Goal: Information Seeking & Learning: Learn about a topic

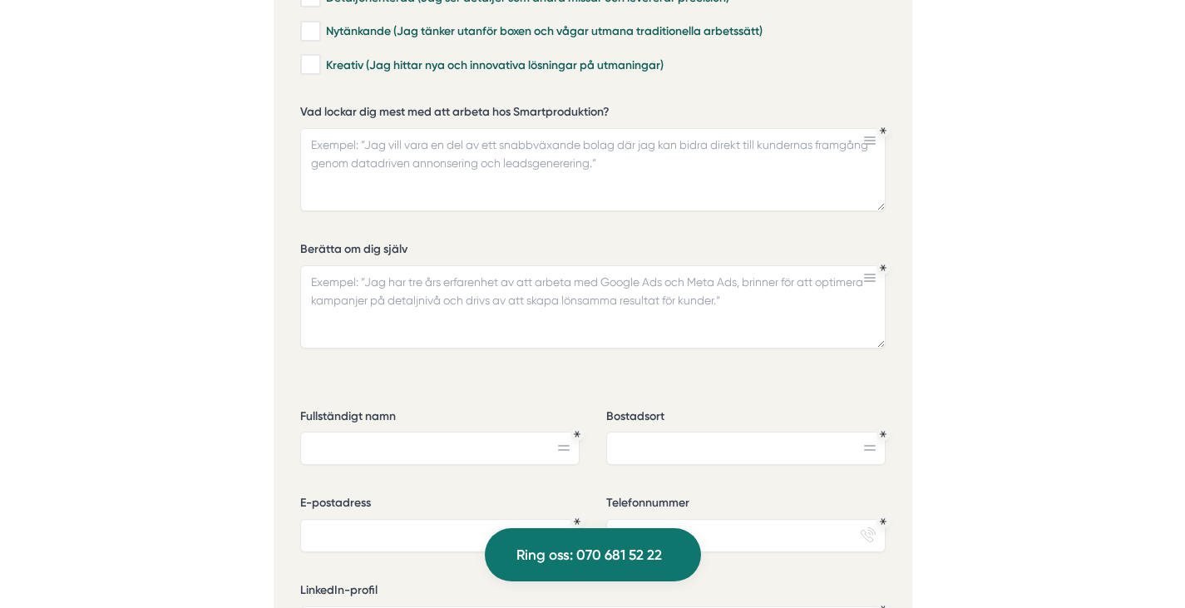
scroll to position [4630, 0]
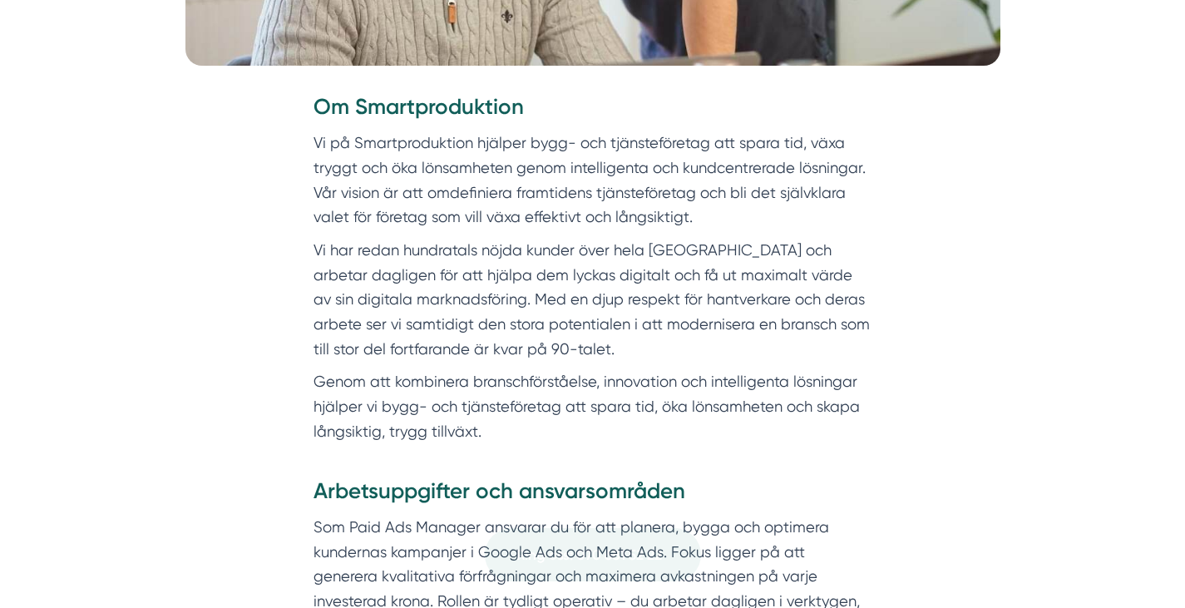
scroll to position [691, 0]
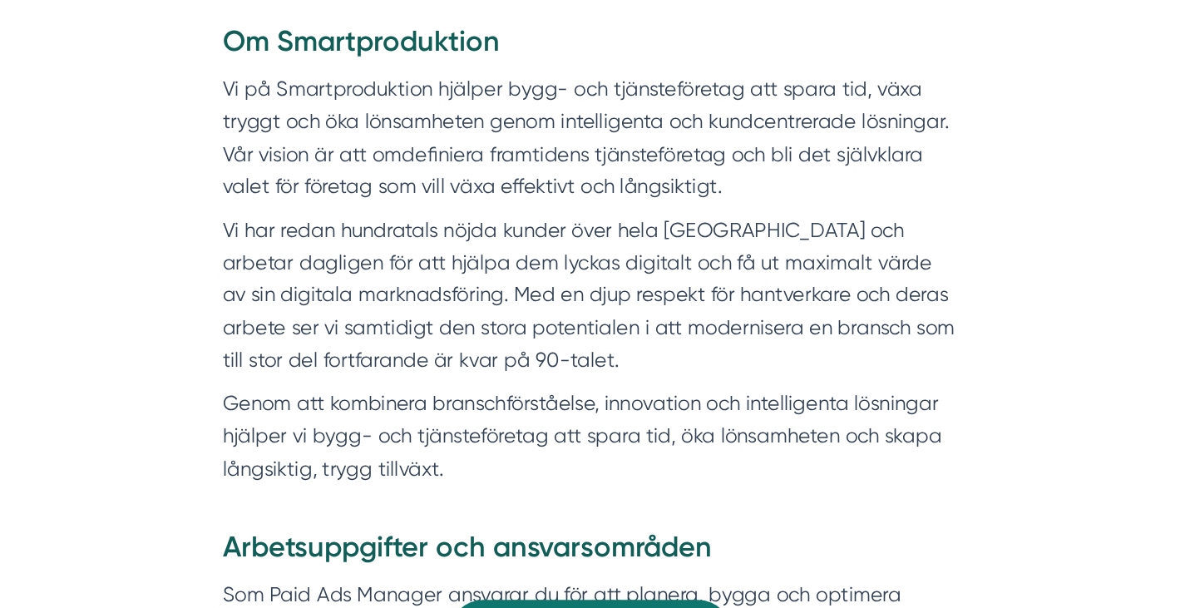
click at [750, 424] on p "Genom att kombinera branschförståelse, innovation och intelligenta lösningar hj…" at bounding box center [593, 403] width 559 height 74
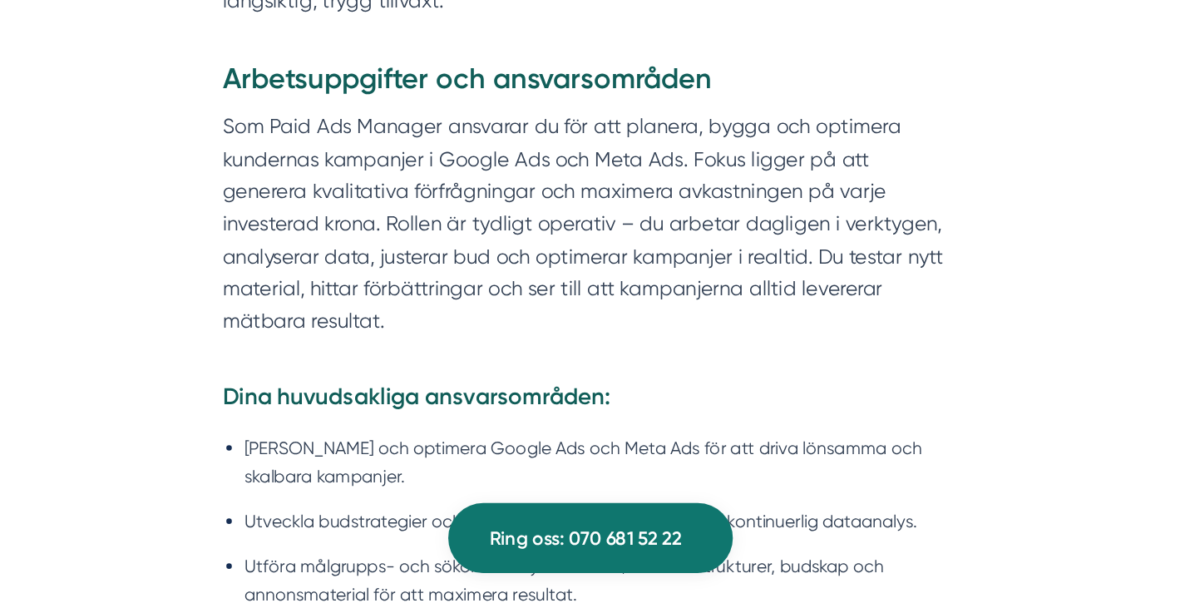
scroll to position [974, 0]
click at [453, 312] on p "Som Paid Ads Manager ansvarar du för att planera, bygga och optimera kundernas …" at bounding box center [593, 328] width 559 height 198
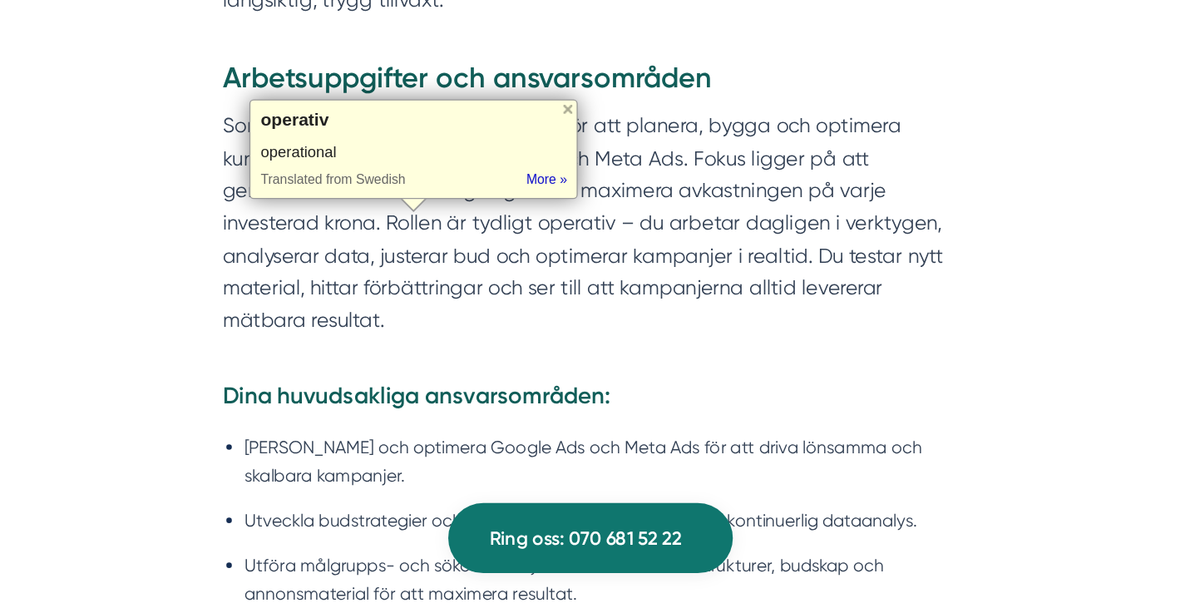
click at [372, 259] on div "operational" at bounding box center [458, 261] width 233 height 15
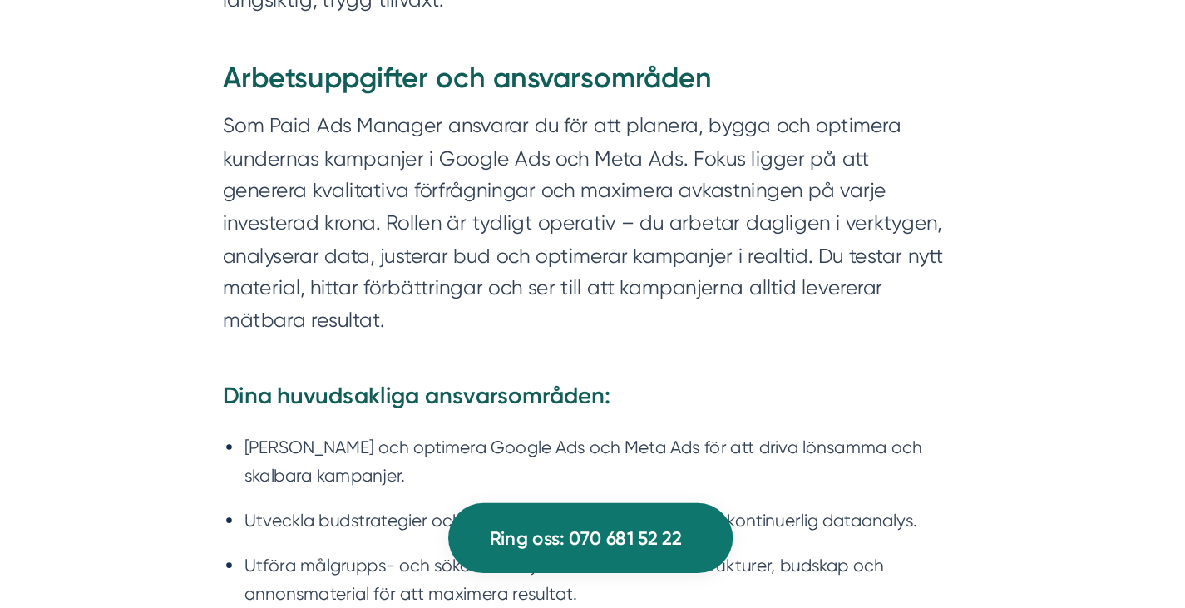
click at [522, 332] on p "Som Paid Ads Manager ansvarar du för att planera, bygga och optimera kundernas …" at bounding box center [593, 328] width 559 height 198
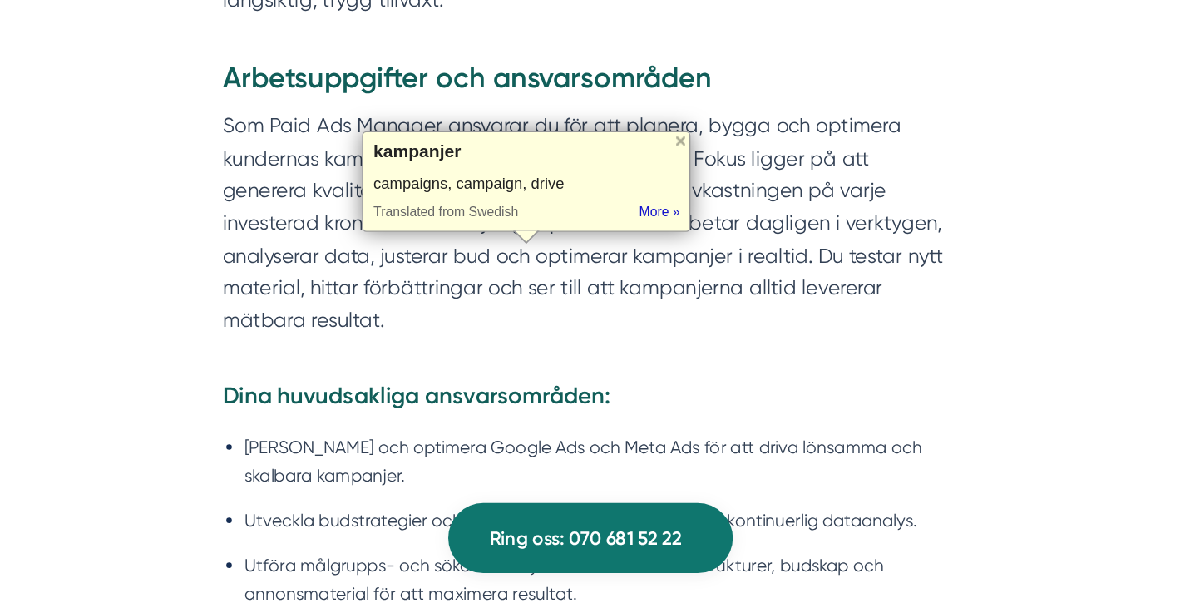
click at [452, 280] on div "campaigns, campaign, drive" at bounding box center [544, 285] width 233 height 15
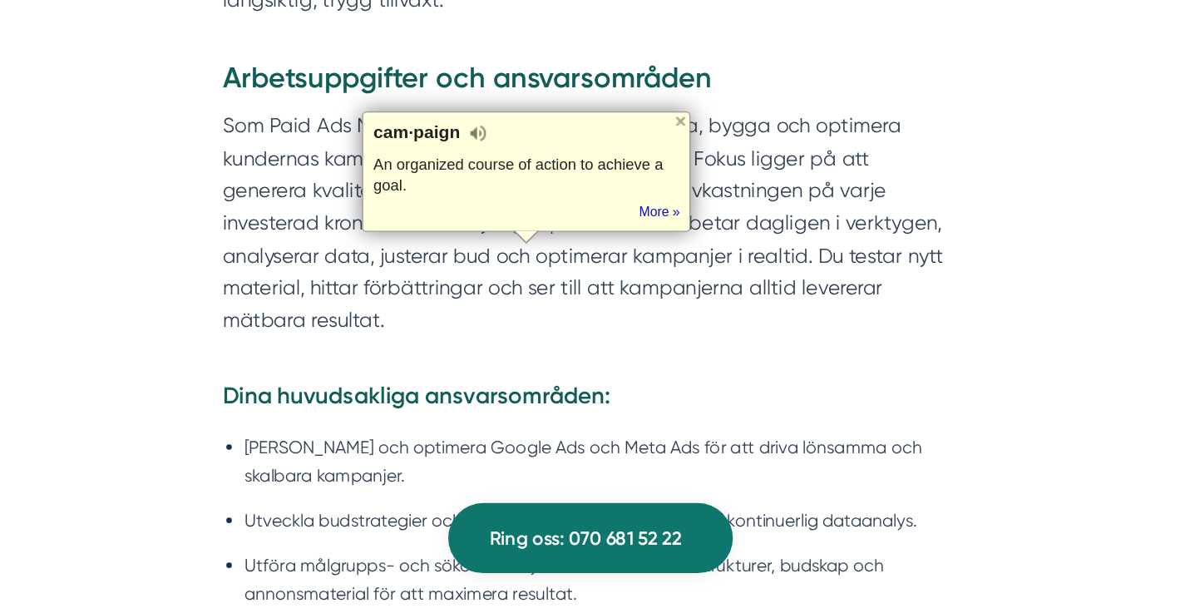
click at [518, 356] on p "Som Paid Ads Manager ansvarar du för att planera, bygga och optimera kundernas …" at bounding box center [593, 328] width 559 height 198
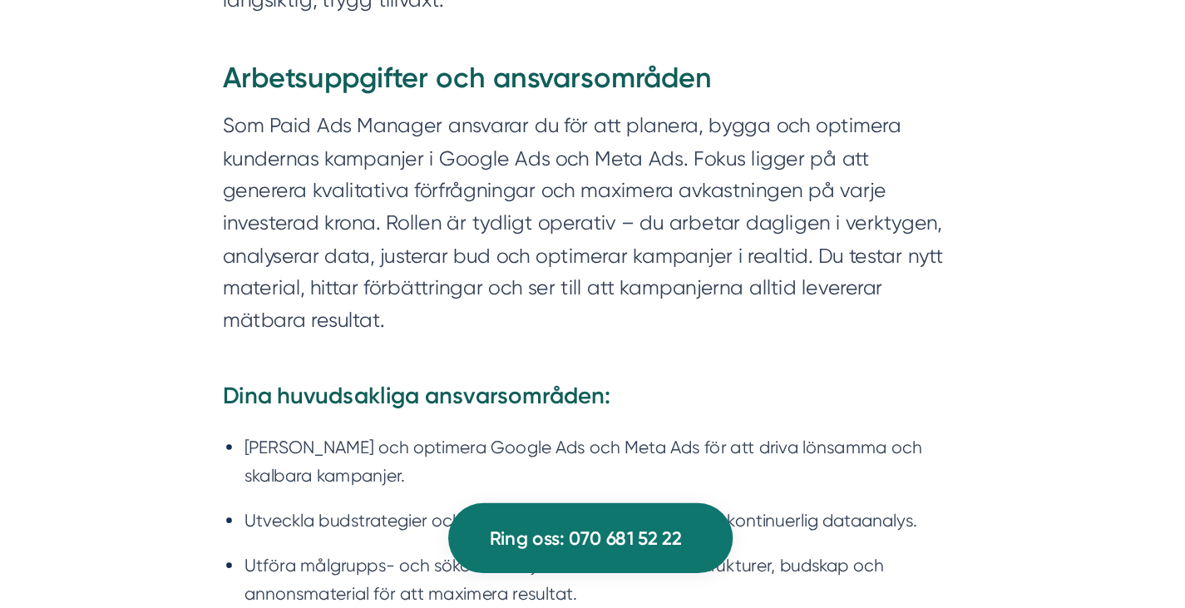
click at [528, 334] on p "Som Paid Ads Manager ansvarar du för att planera, bygga och optimera kundernas …" at bounding box center [593, 328] width 559 height 198
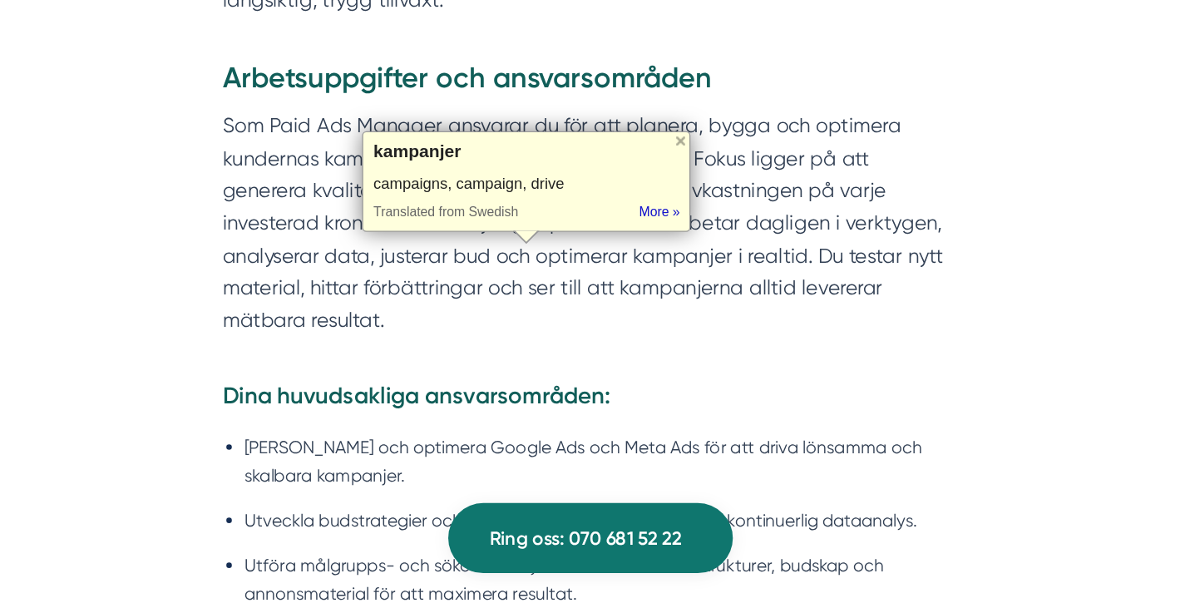
click at [512, 287] on div "campaigns, campaign, drive" at bounding box center [544, 285] width 233 height 15
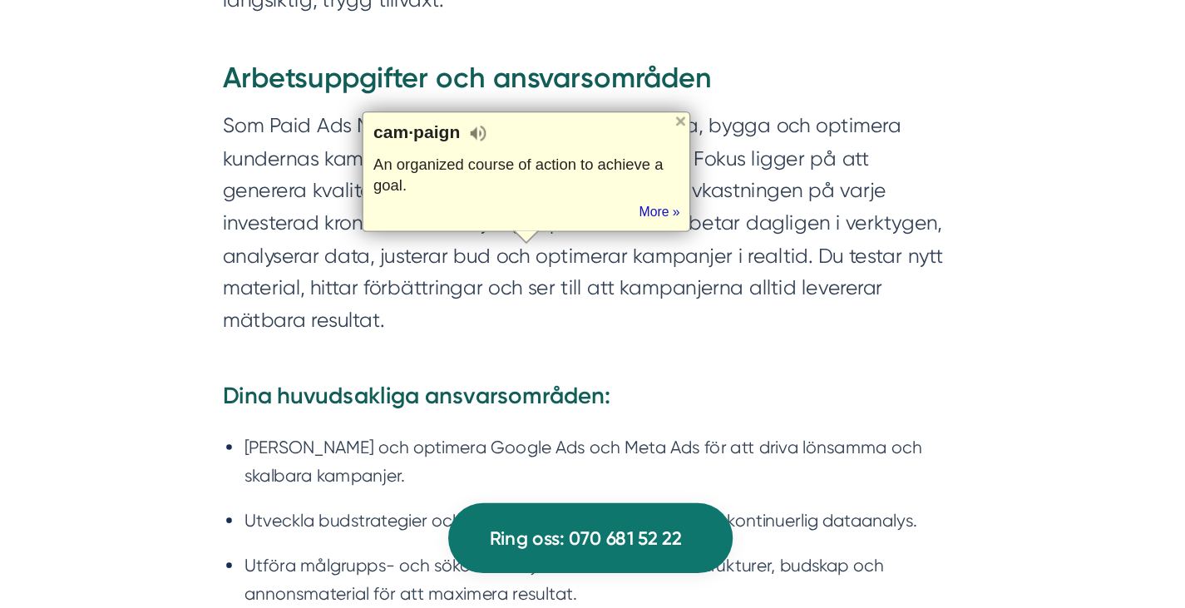
click at [632, 403] on div "Arbetsuppgifter och ansvarsområden Som Paid Ads Manager ansvarar du för att pla…" at bounding box center [593, 519] width 559 height 659
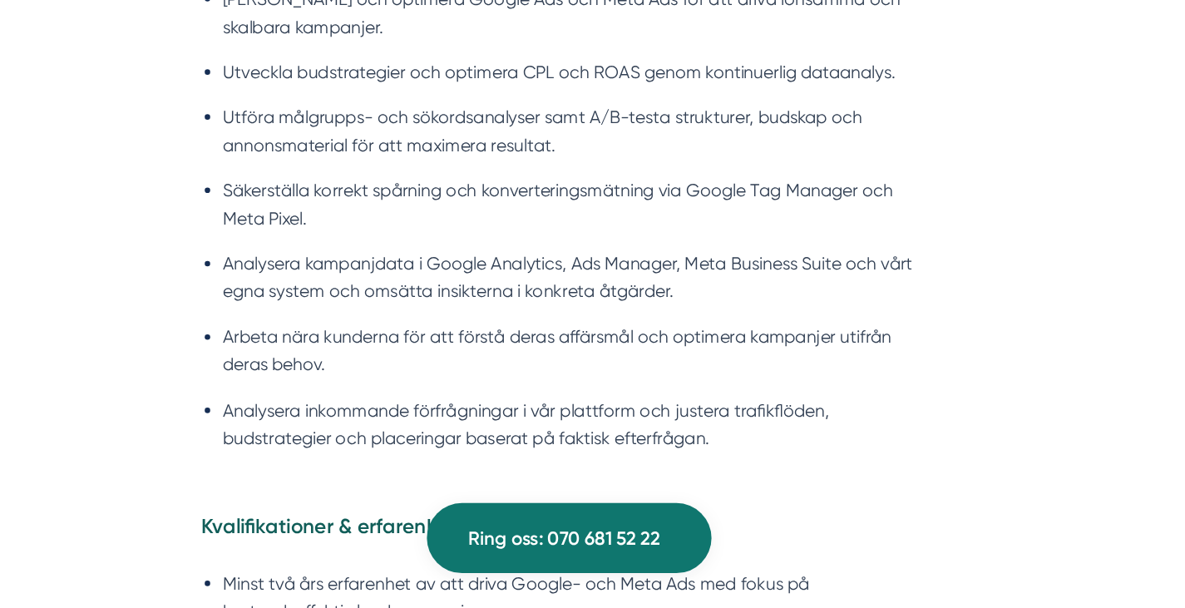
scroll to position [1315, 0]
drag, startPoint x: 607, startPoint y: 266, endPoint x: 657, endPoint y: 270, distance: 50.1
click at [657, 279] on li "Säkerställa korrekt spårning och konverteringsmätning via Google Tag Manager oc…" at bounding box center [601, 300] width 542 height 42
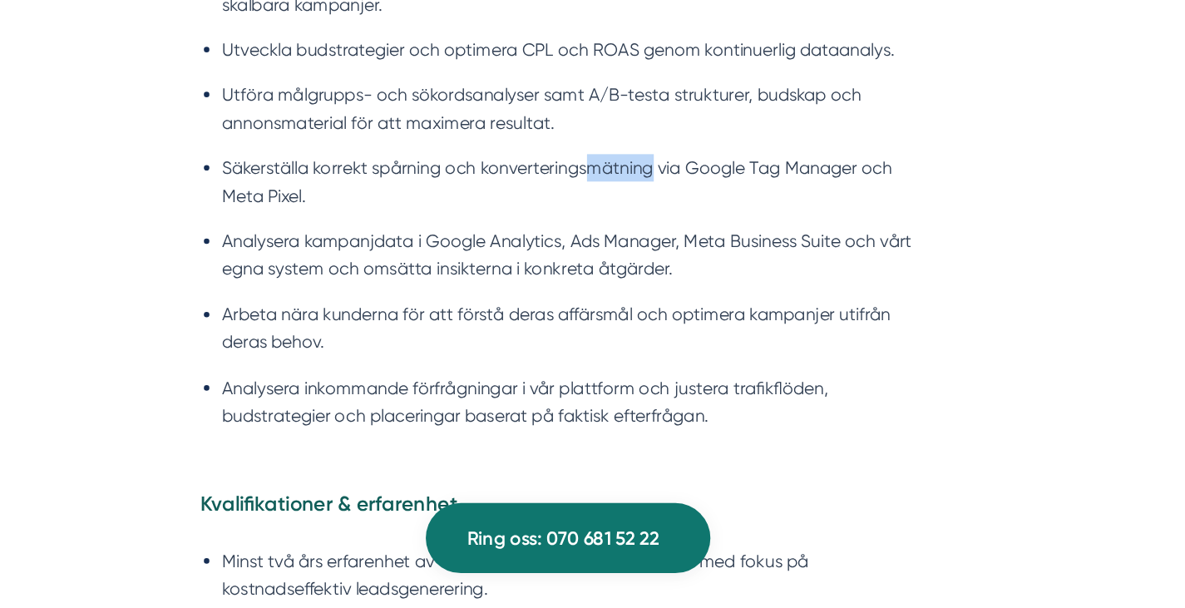
scroll to position [1332, 0]
drag, startPoint x: 622, startPoint y: 251, endPoint x: 779, endPoint y: 220, distance: 159.4
click at [779, 220] on li "Utföra målgrupps- och sökordsanalyser samt A/B-testa strukturer, budskap och an…" at bounding box center [601, 227] width 542 height 42
click at [592, 324] on li "Analysera kampanjdata i Google Analytics, Ads Manager, Meta Business Suite och …" at bounding box center [601, 339] width 542 height 42
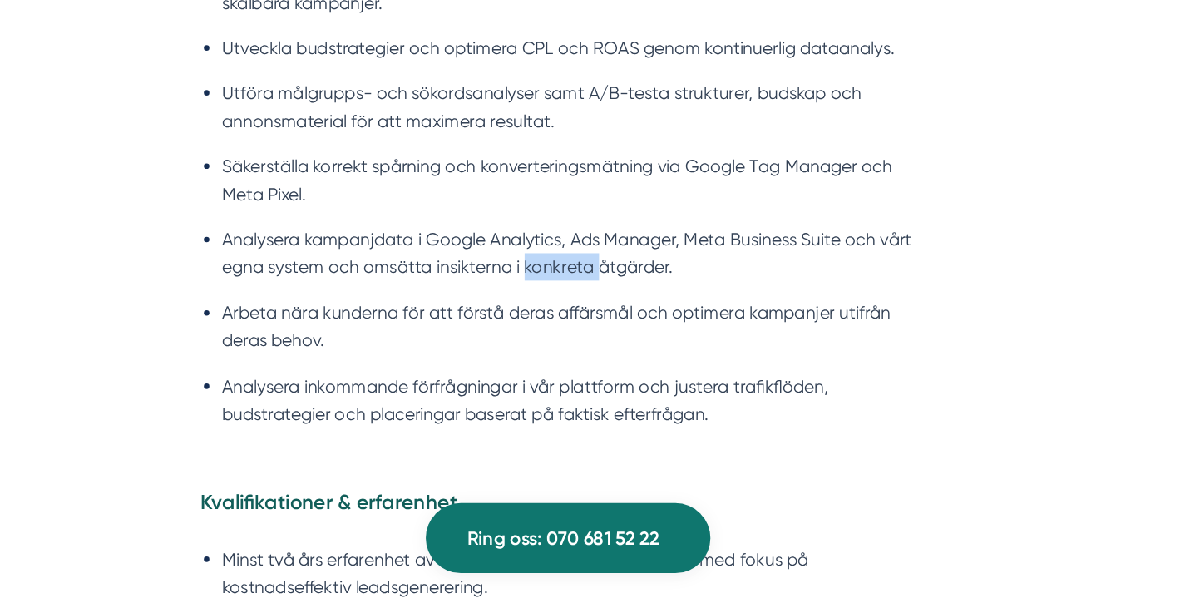
click at [592, 324] on li "Analysera kampanjdata i Google Analytics, Ads Manager, Meta Business Suite och …" at bounding box center [601, 339] width 542 height 42
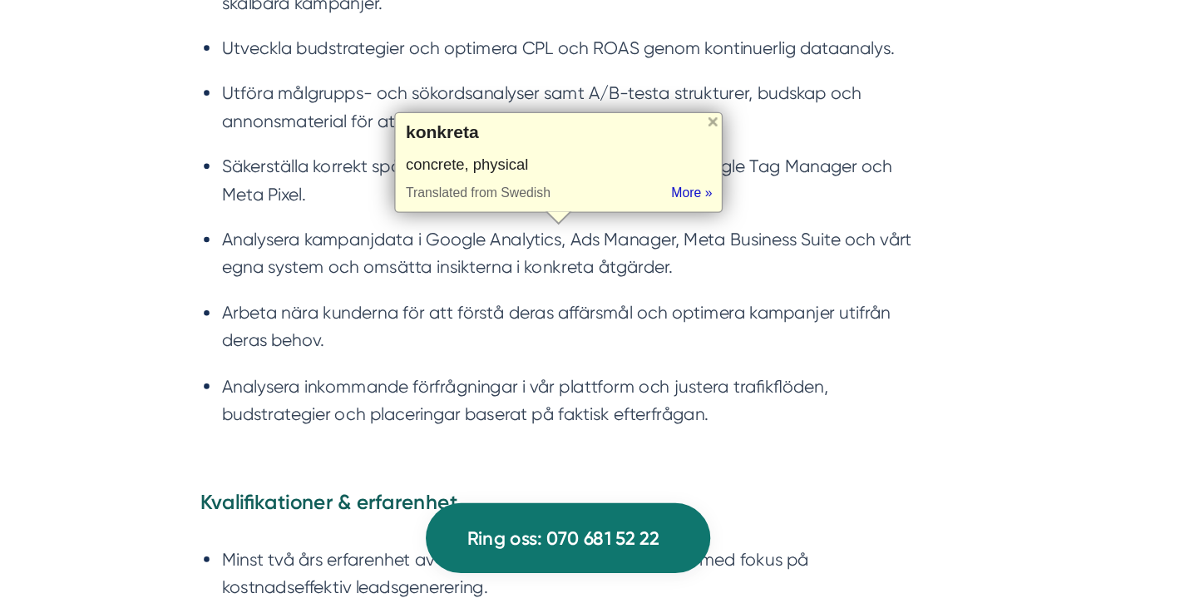
click at [482, 267] on div "concrete, physical" at bounding box center [585, 271] width 233 height 15
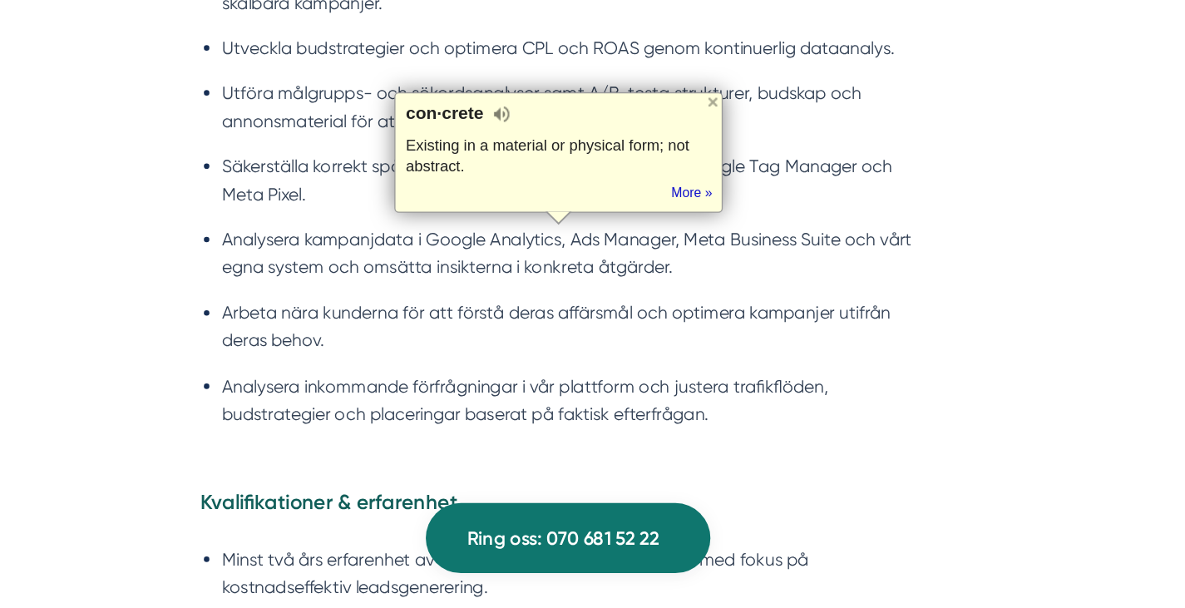
click at [488, 270] on div "Existing in a material or physical form; not abstract." at bounding box center [585, 264] width 233 height 30
click at [625, 383] on li "Arbeta nära kunderna för att förstå deras affärsmål och optimera kampanjer utif…" at bounding box center [601, 394] width 542 height 42
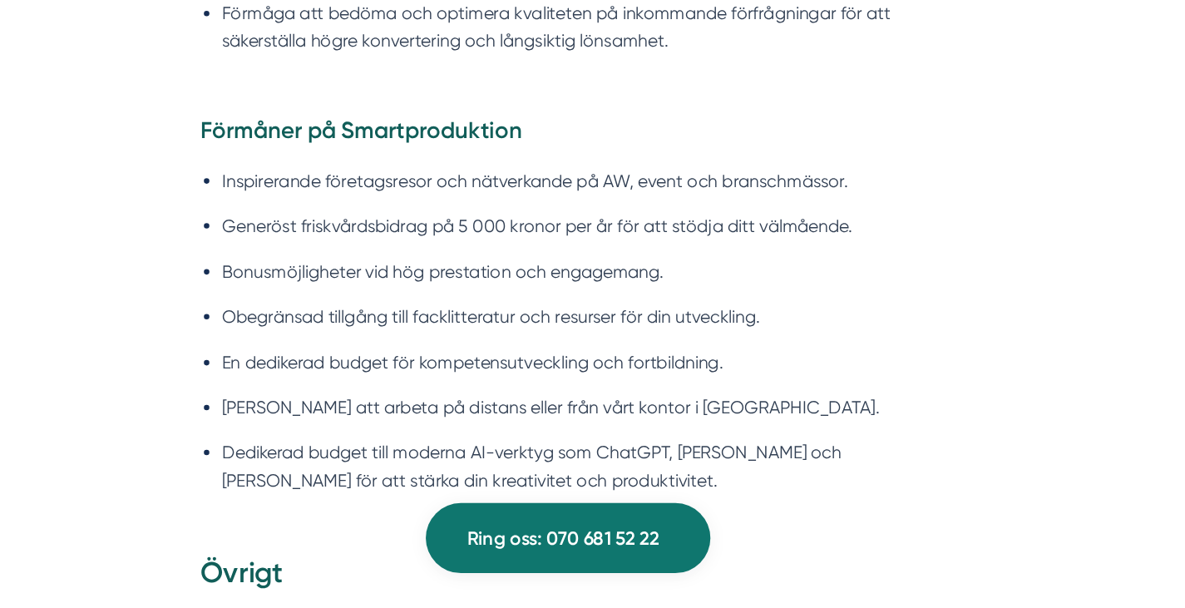
scroll to position [2203, 0]
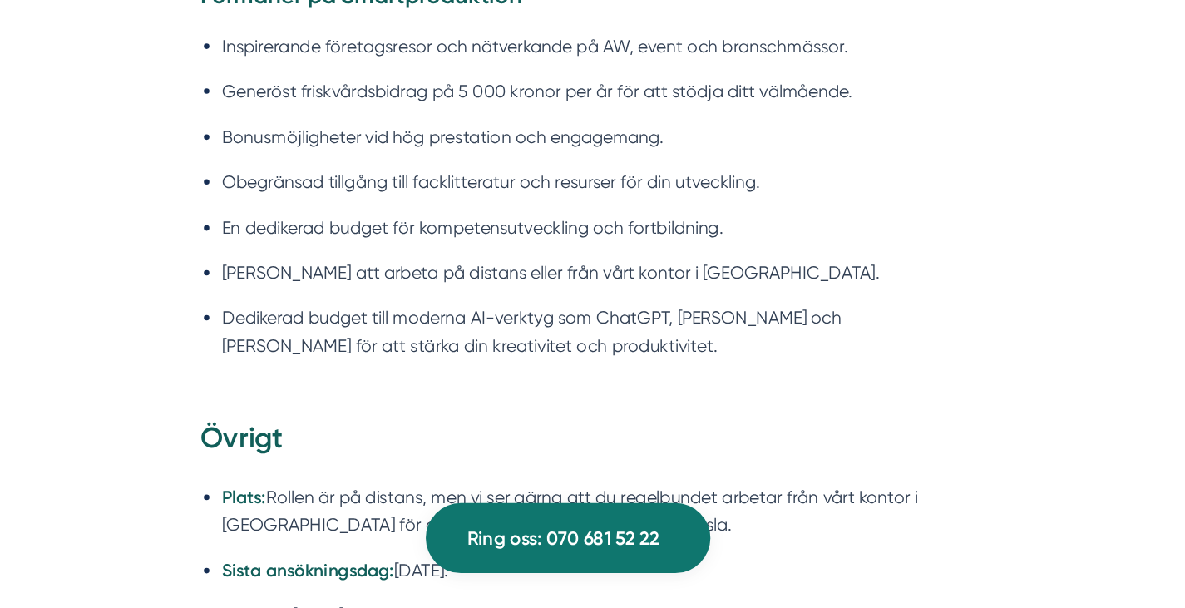
scroll to position [2301, 0]
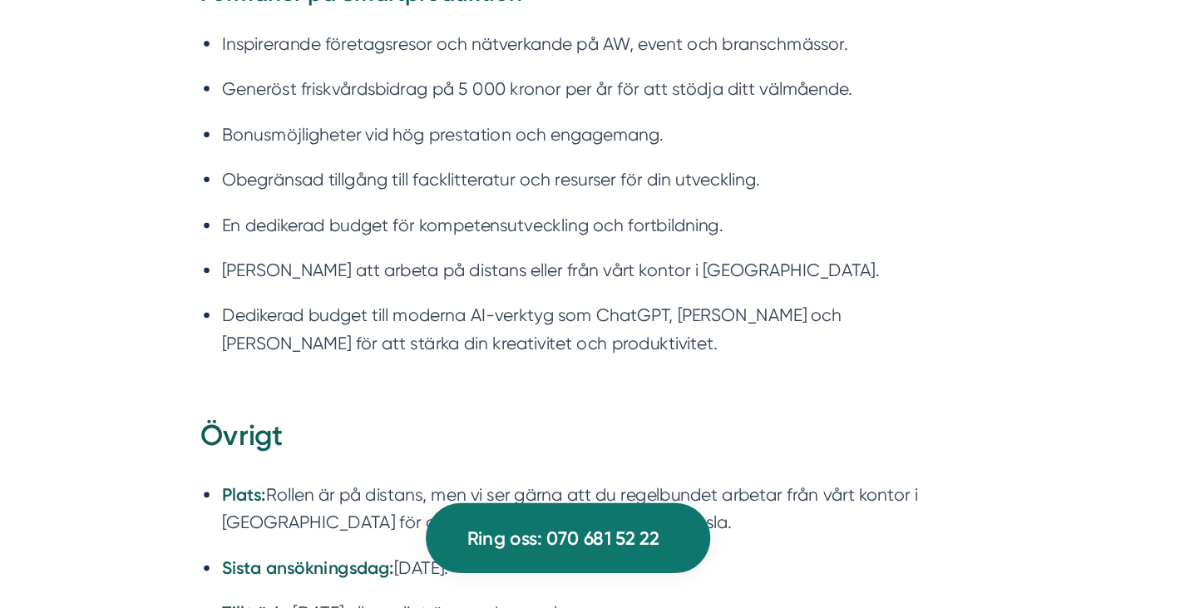
click at [386, 307] on li "En dedikerad budget för kompetensutveckling och fortbildning." at bounding box center [601, 317] width 542 height 21
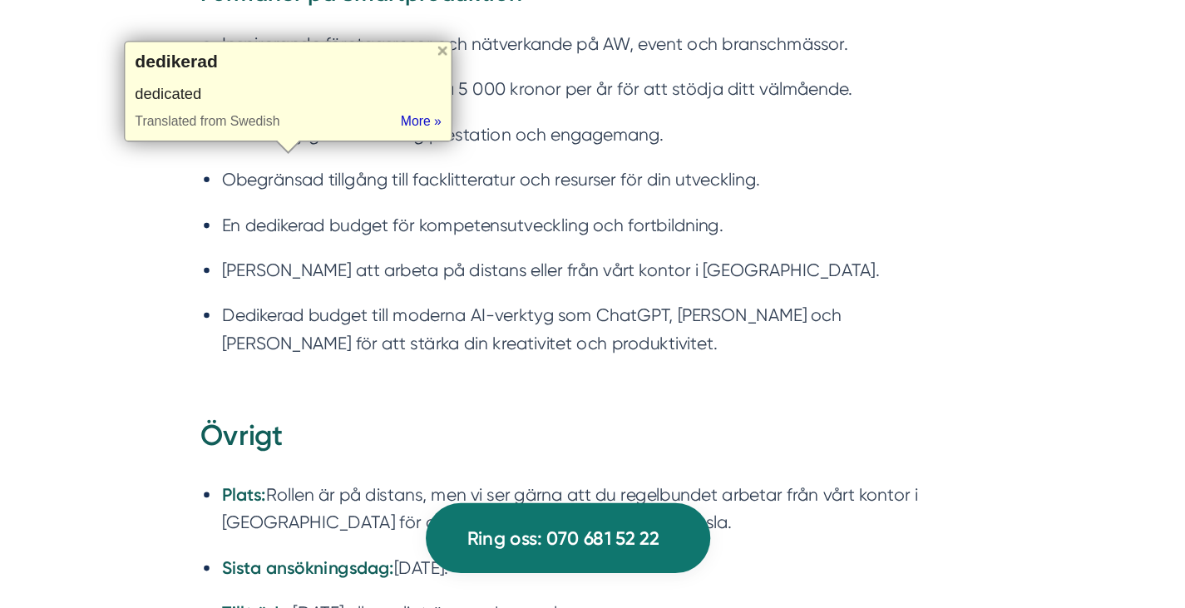
click at [297, 217] on div "dedicated" at bounding box center [380, 217] width 233 height 15
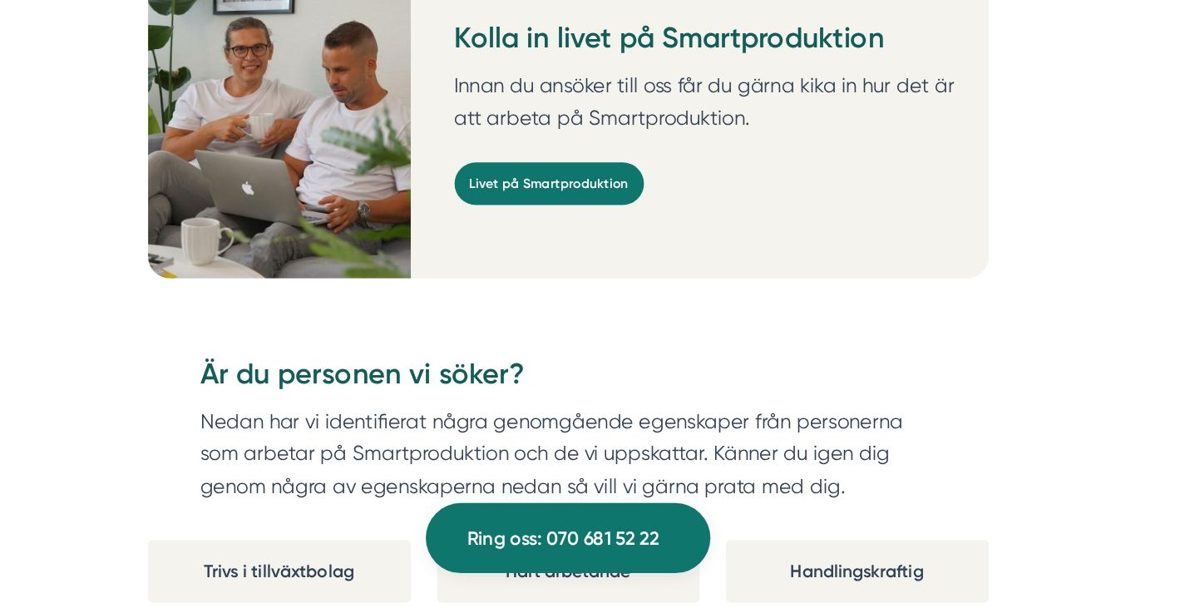
scroll to position [2847, 0]
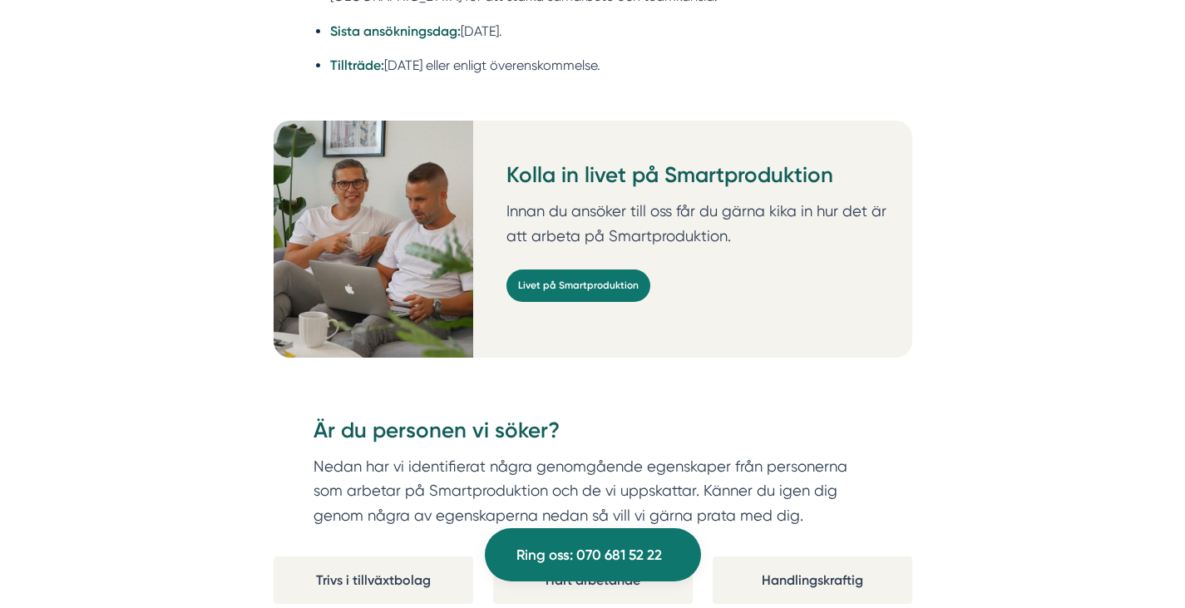
click at [507, 228] on div "Kolla in livet på Smartproduktion Innan du ansöker till oss får du gärna kika i…" at bounding box center [702, 239] width 419 height 237
click at [551, 269] on link "Livet på Smartproduktion" at bounding box center [579, 285] width 144 height 32
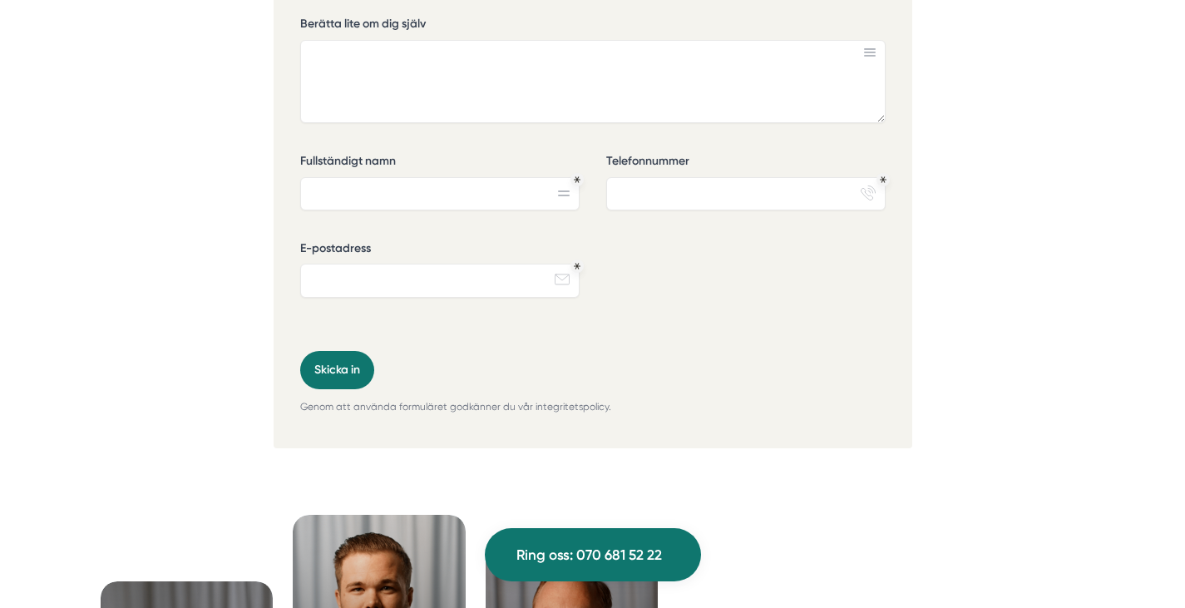
scroll to position [5878, 0]
